Goal: Information Seeking & Learning: Find specific fact

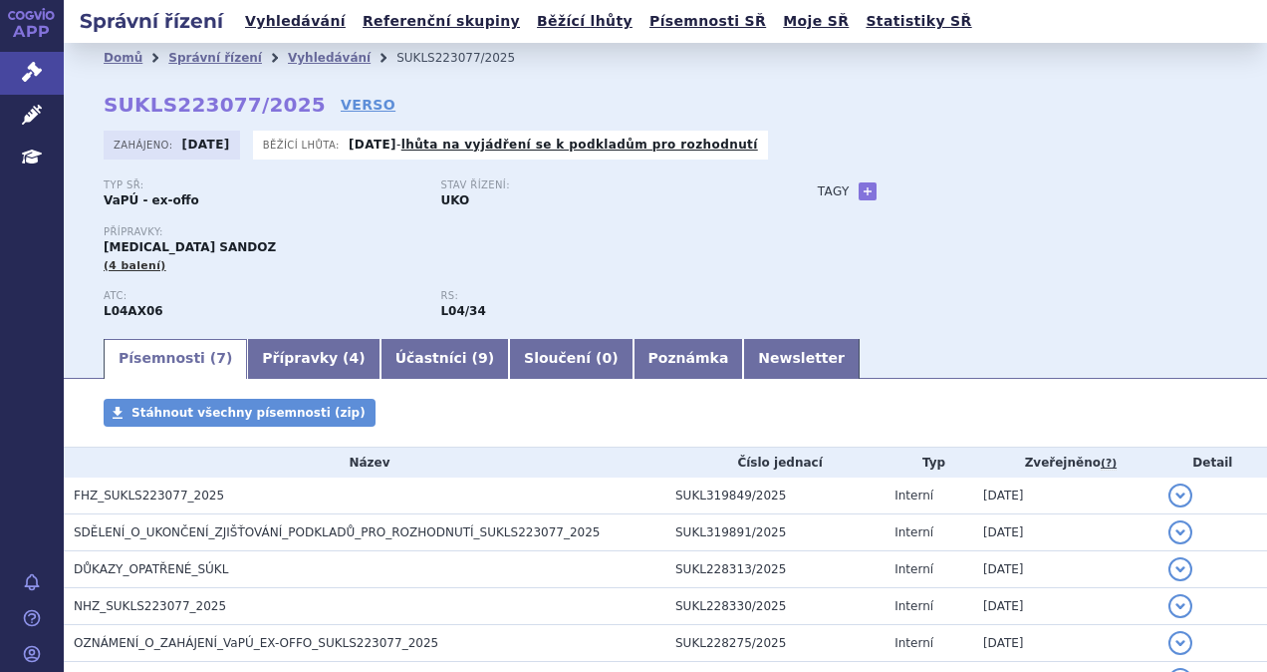
scroll to position [83, 0]
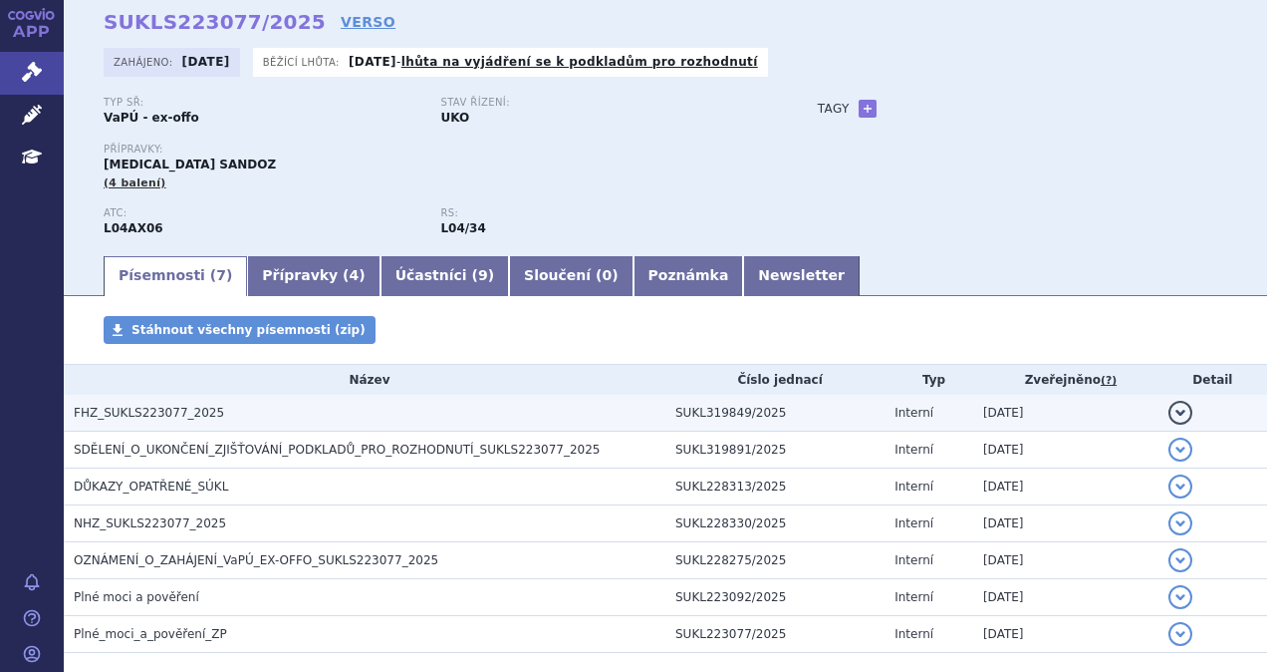
click at [165, 412] on span "FHZ_SUKLS223077_2025" at bounding box center [149, 412] width 150 height 14
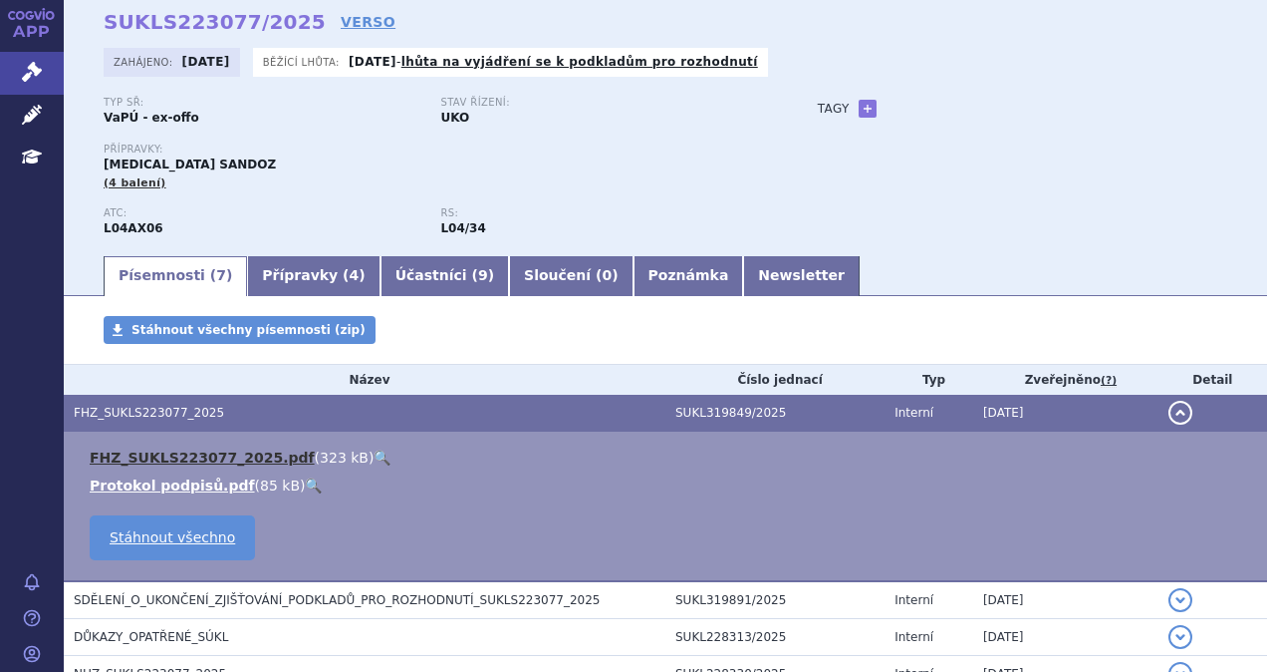
click at [177, 459] on link "FHZ_SUKLS223077_2025.pdf" at bounding box center [202, 457] width 225 height 16
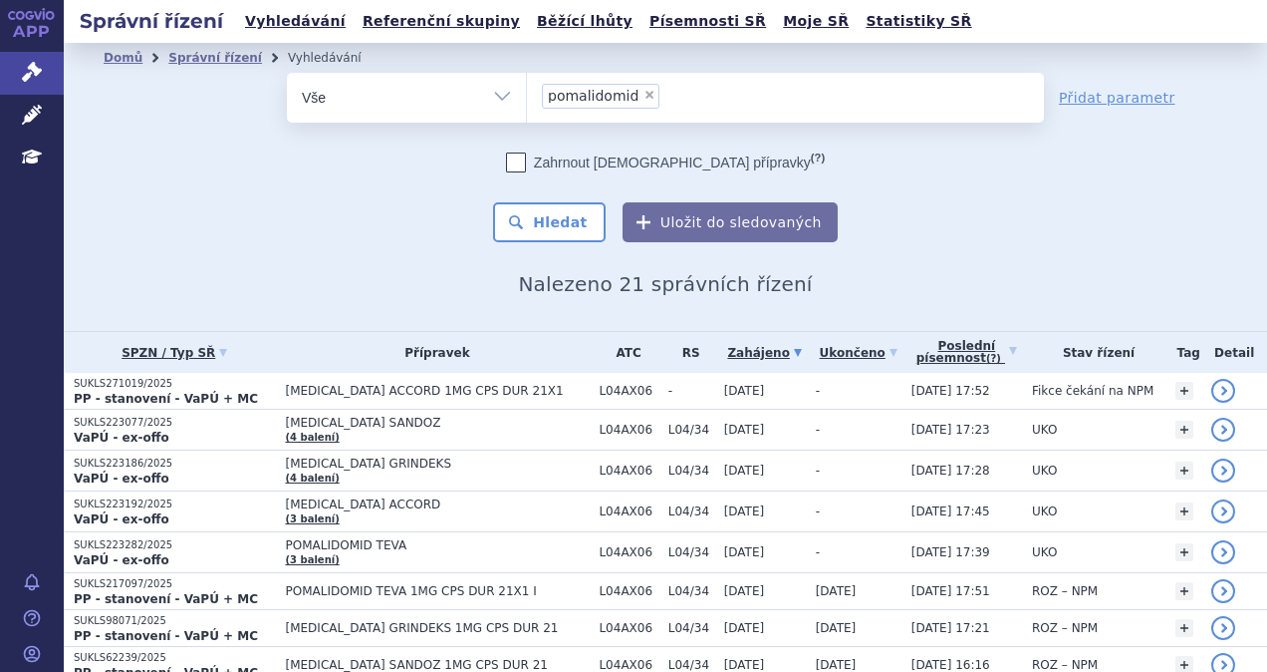
click at [644, 92] on span "×" at bounding box center [650, 95] width 12 height 12
click at [527, 92] on select "pomalidomid" at bounding box center [526, 97] width 1 height 50
select select
type input "ca"
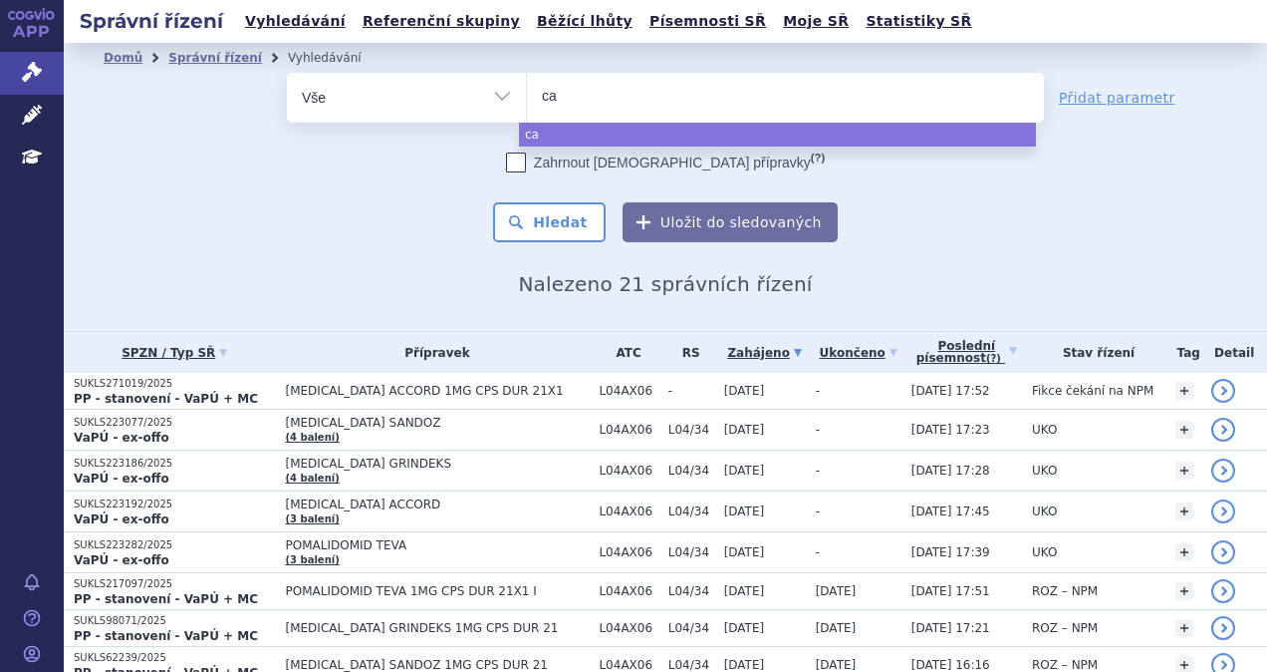
type input "car"
type input "carvy"
type input "carvyk"
type input "carvykti"
select select "carvykti"
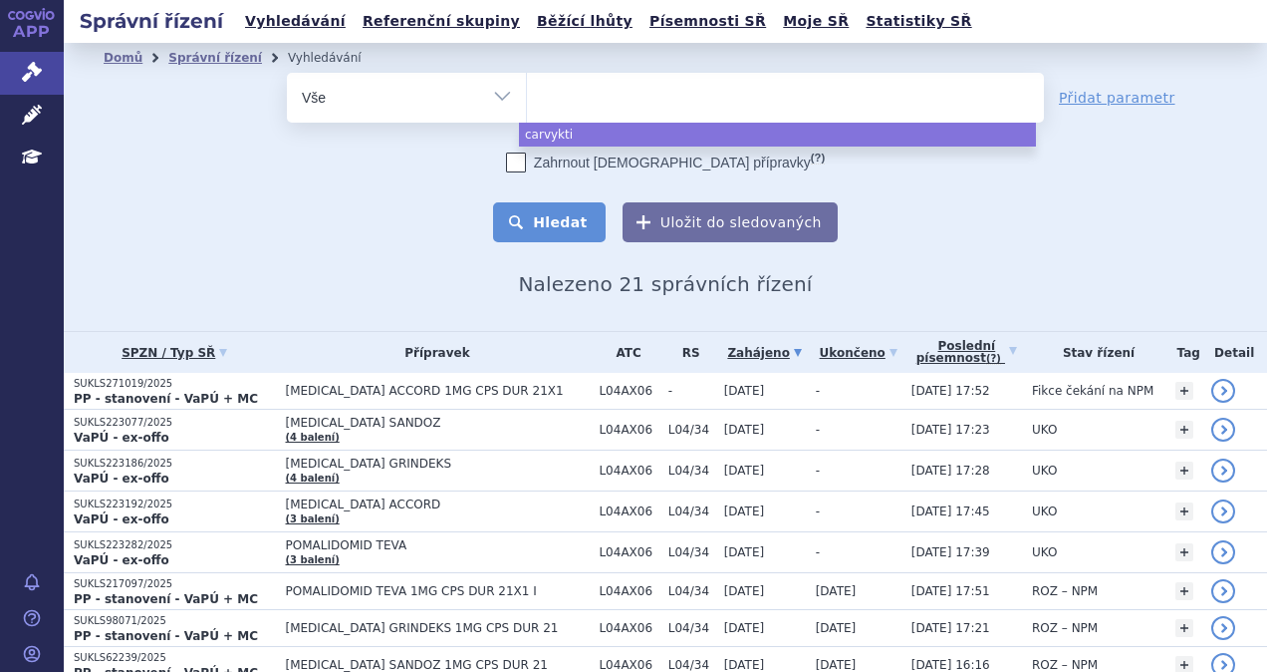
click at [562, 218] on button "Hledat" at bounding box center [549, 222] width 113 height 40
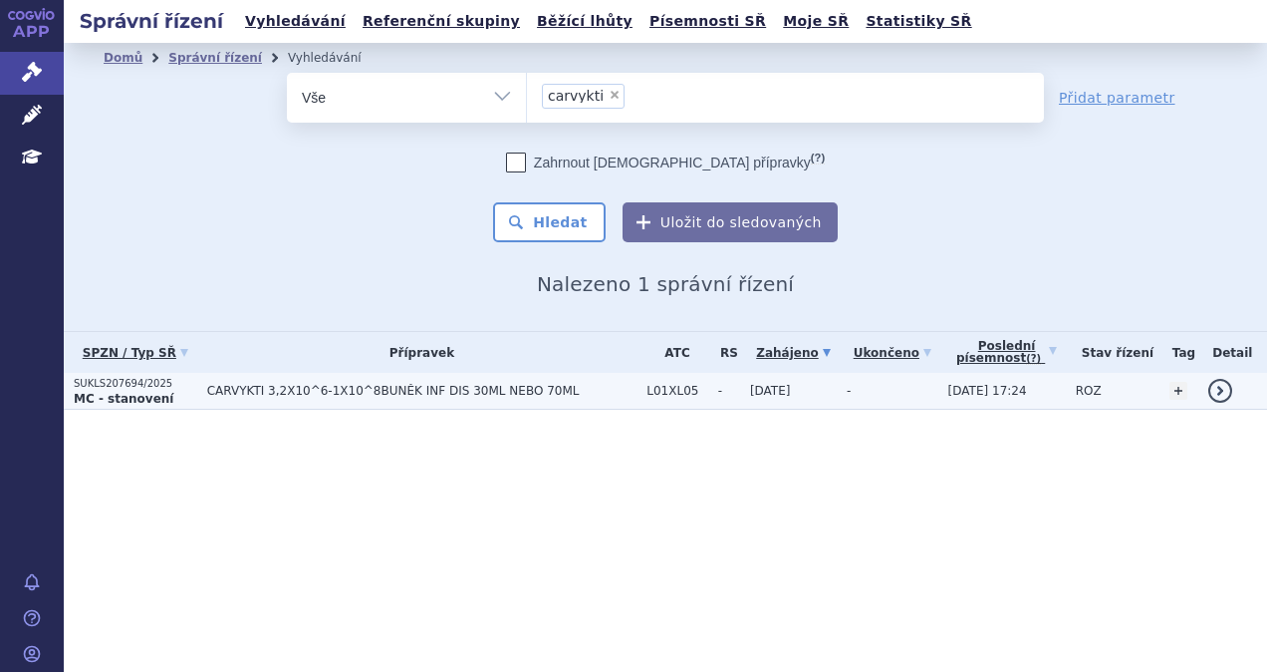
click at [370, 381] on td "CARVYKTI 3,2X10^6-1X10^8BUNĚK INF DIS 30ML NEBO 70ML" at bounding box center [417, 391] width 440 height 37
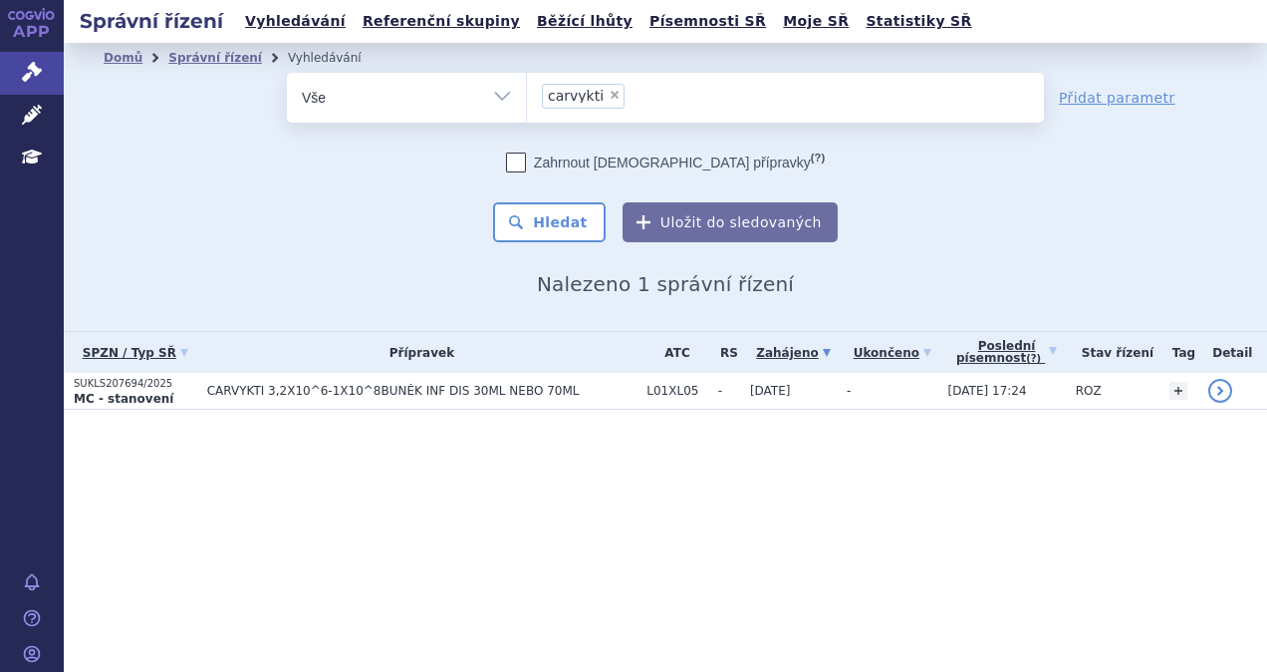
click at [609, 99] on span "×" at bounding box center [615, 95] width 12 height 12
click at [527, 99] on select "carvykti" at bounding box center [526, 97] width 1 height 50
select select
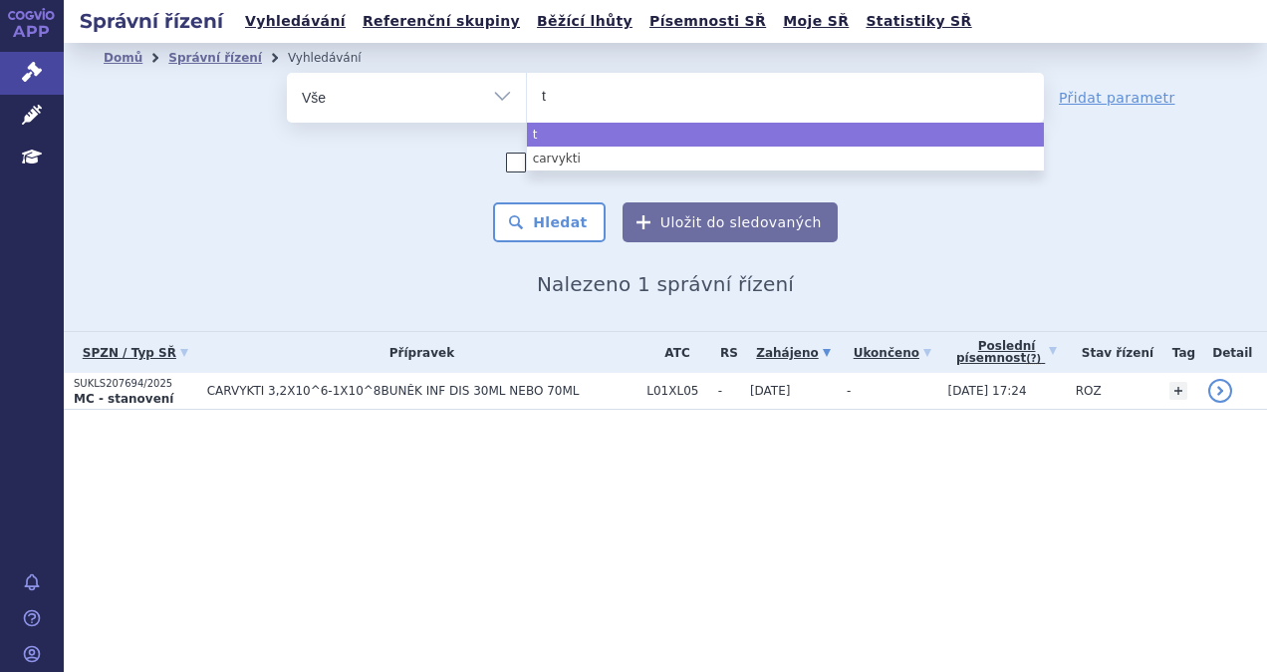
type input "ta"
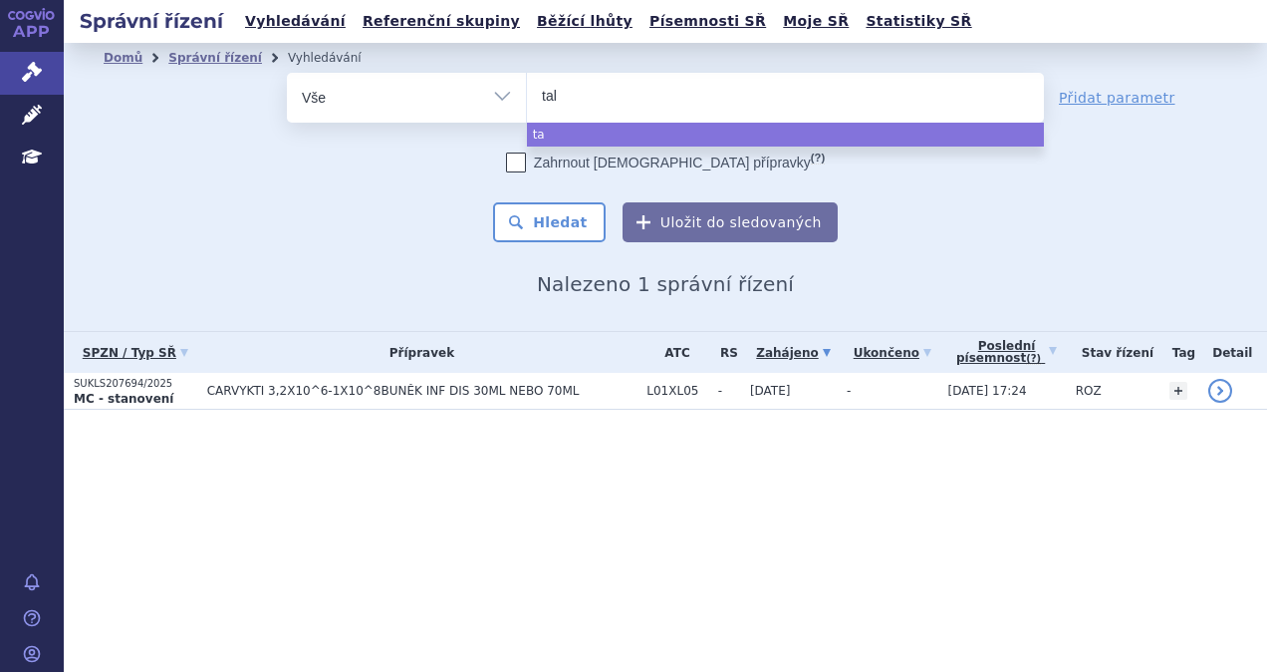
type input "talv"
type input "talve"
type input "talvey"
select select "talvey"
click at [571, 211] on button "Hledat" at bounding box center [549, 222] width 113 height 40
